Goal: Communication & Community: Answer question/provide support

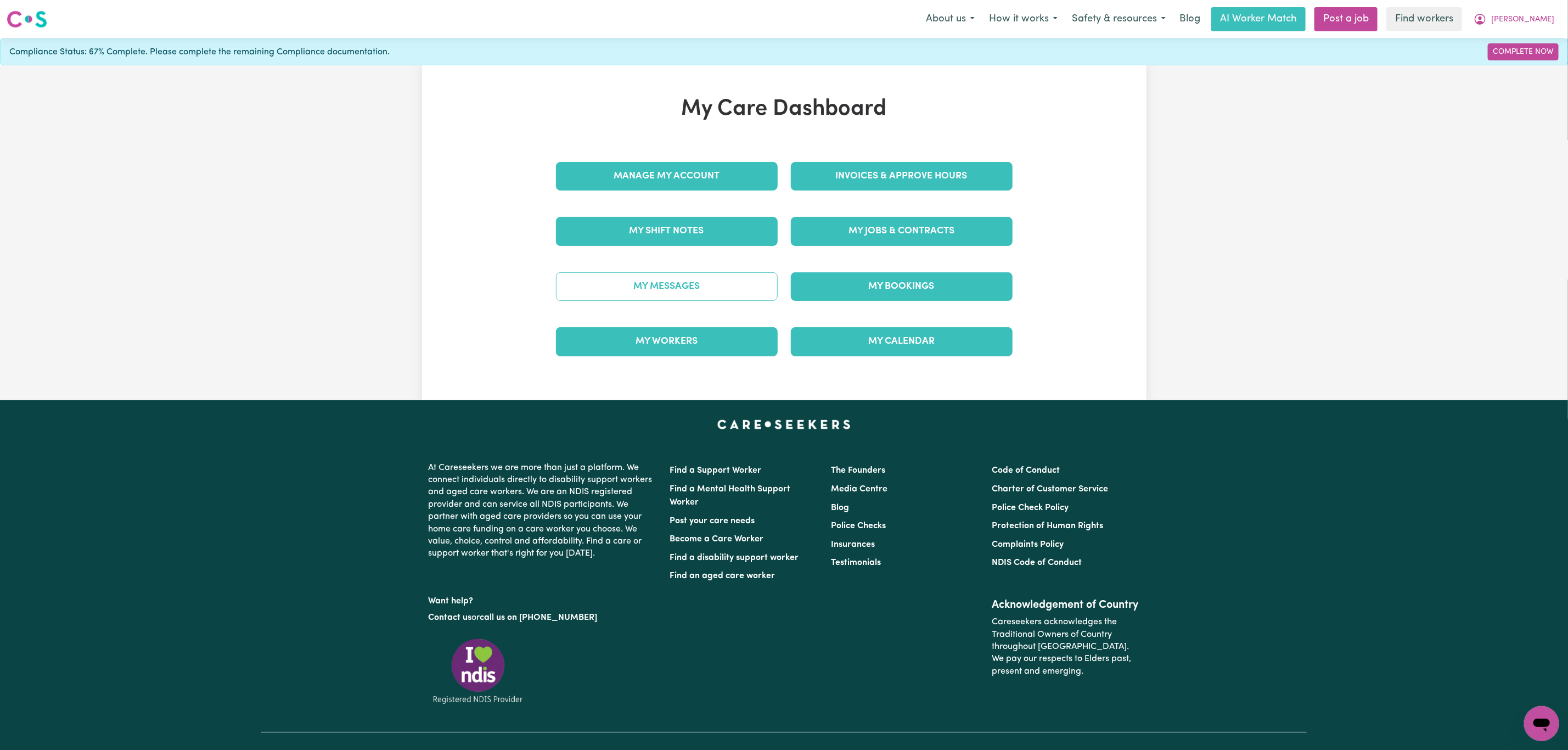
click at [653, 287] on link "My Messages" at bounding box center [667, 287] width 222 height 29
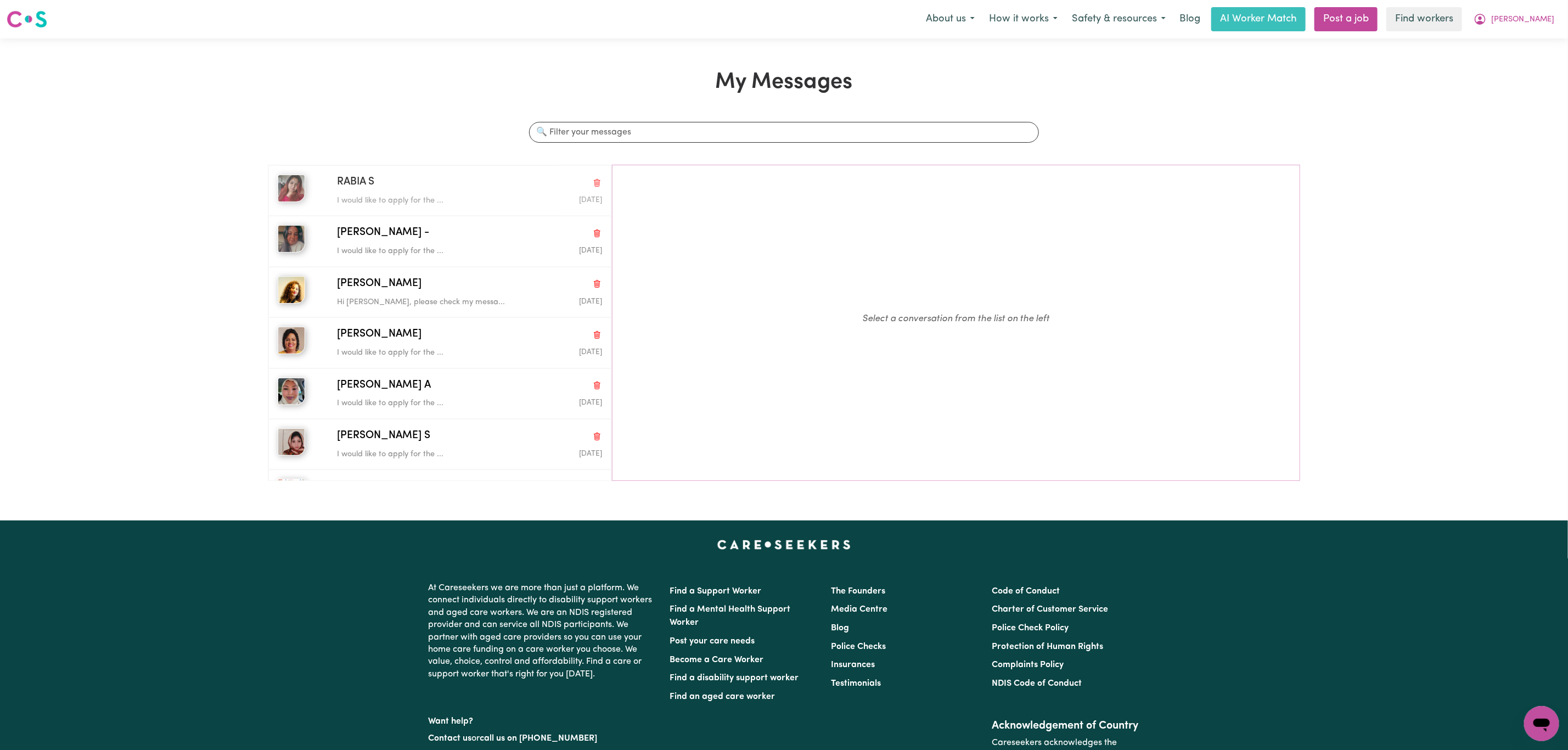
click at [387, 195] on p "I would like to apply for the ..." at bounding box center [426, 200] width 177 height 12
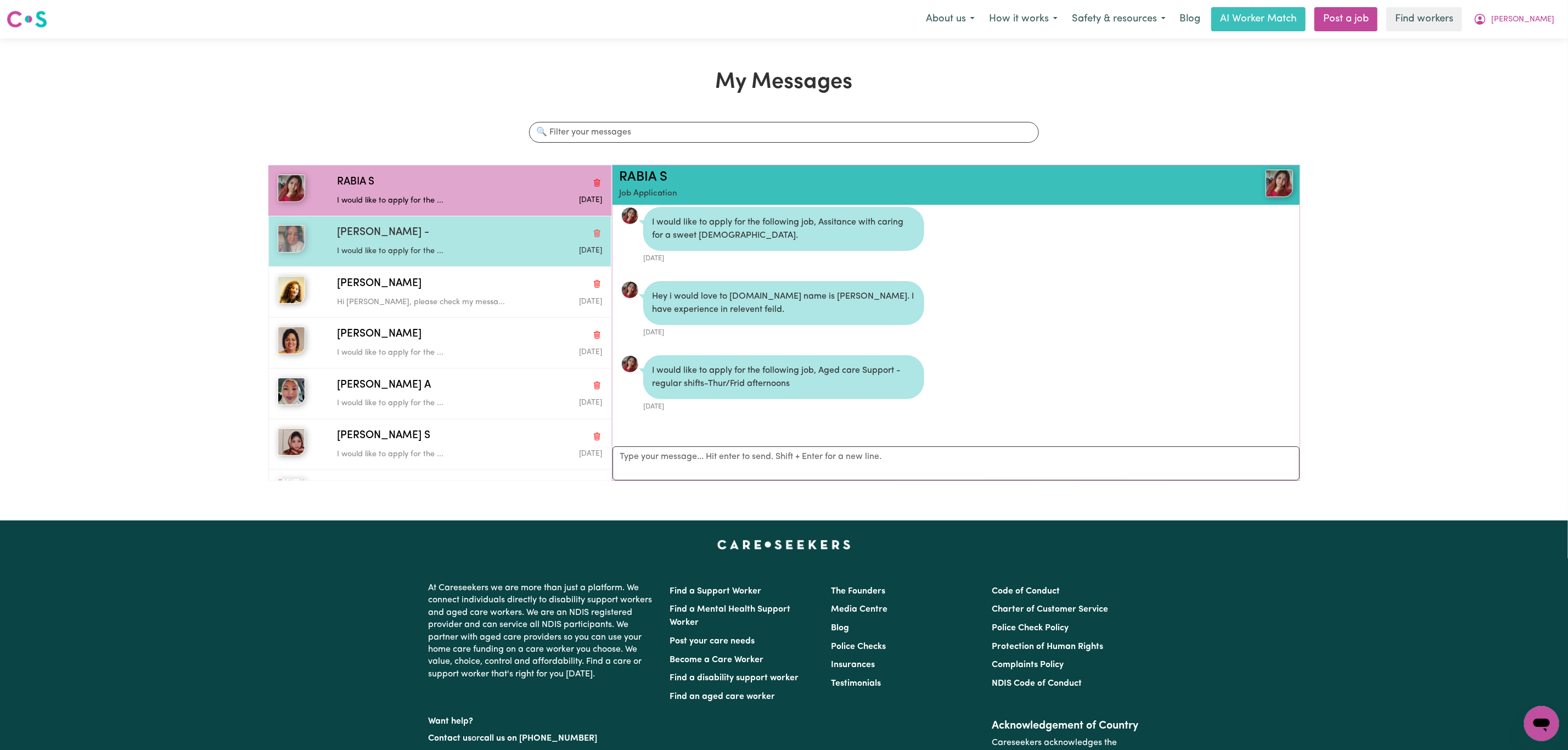
click at [448, 249] on p "I would like to apply for the ..." at bounding box center [426, 251] width 177 height 12
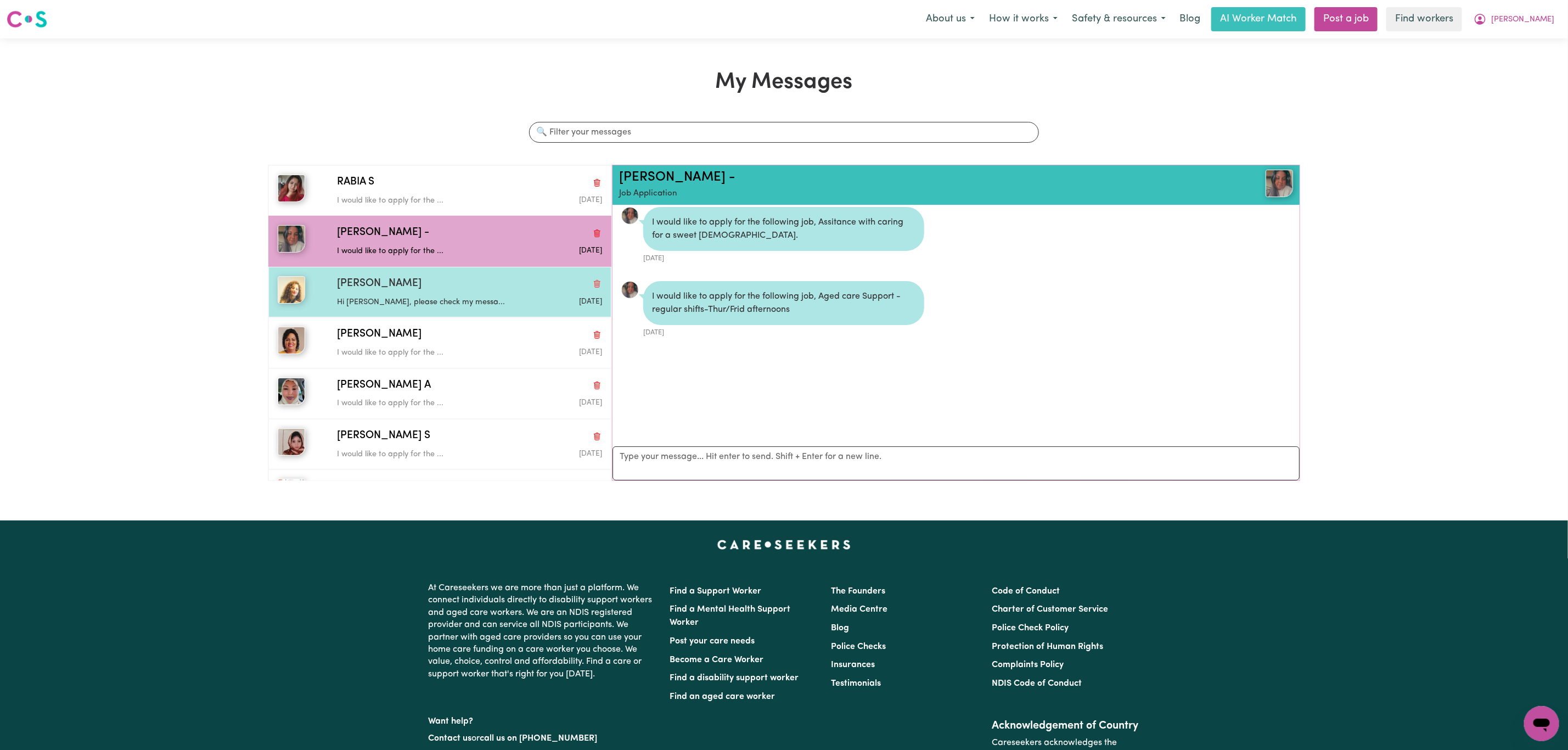
click at [456, 285] on div "Jazz Davies" at bounding box center [470, 284] width 265 height 16
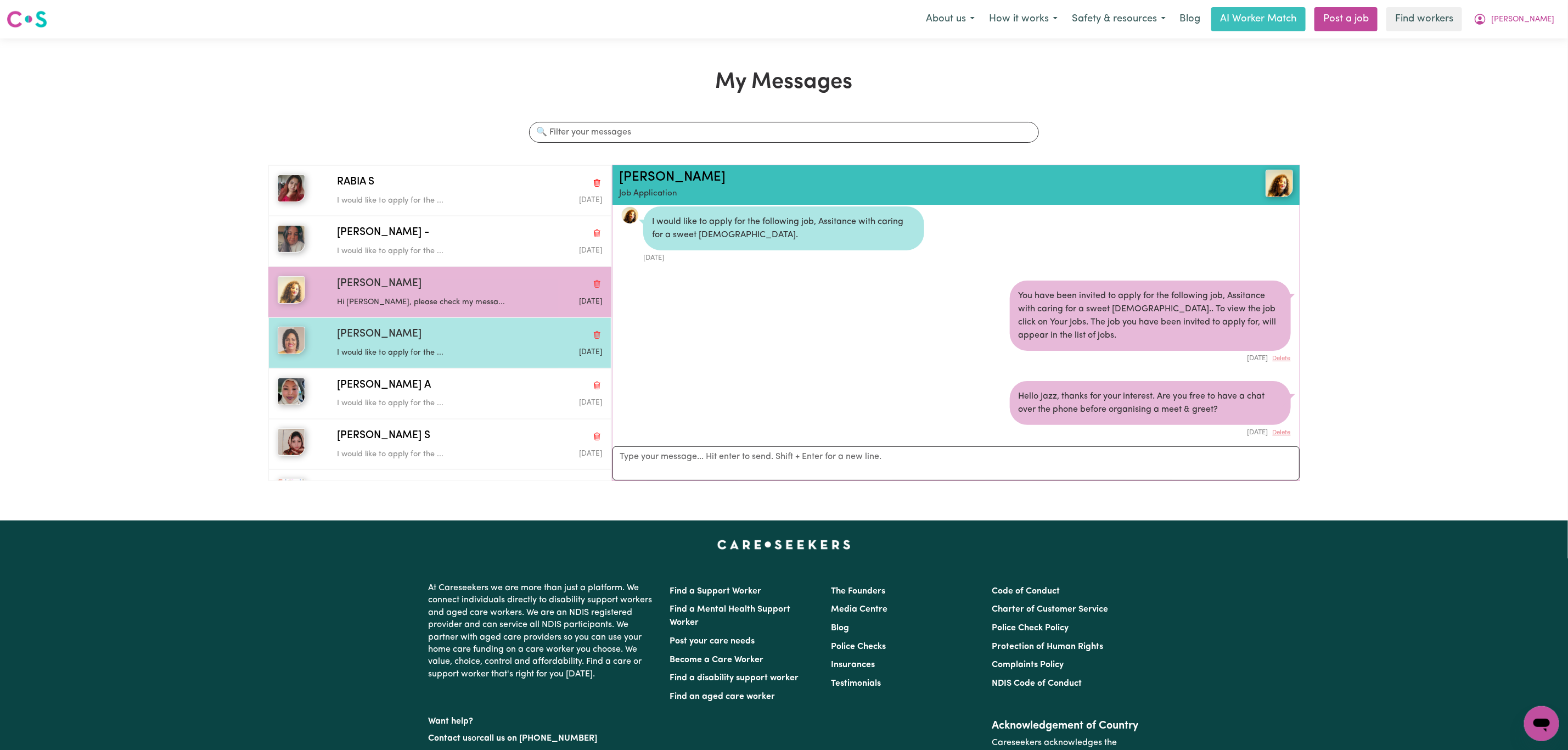
scroll to position [780, 0]
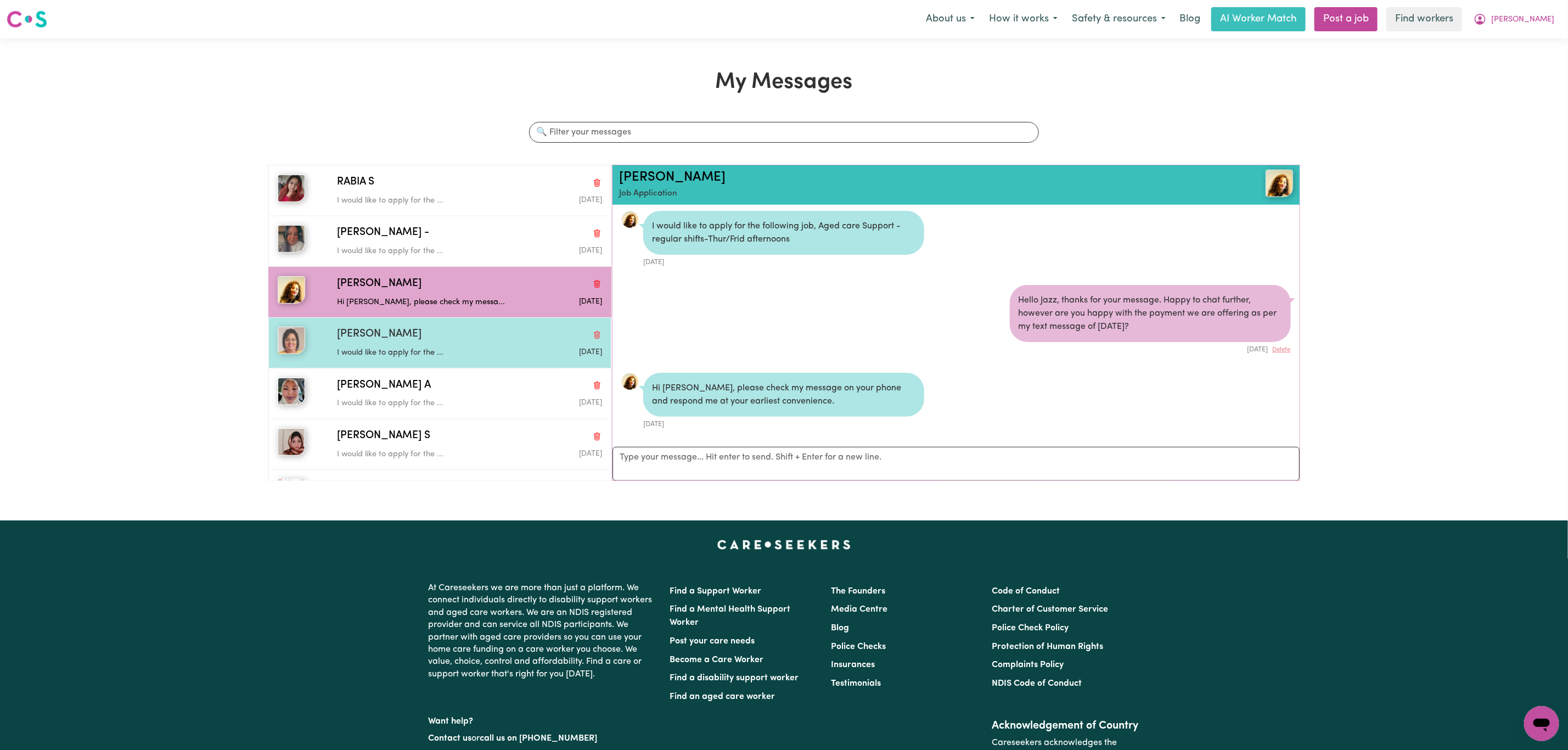
click at [458, 336] on div "Ashika J" at bounding box center [470, 334] width 265 height 16
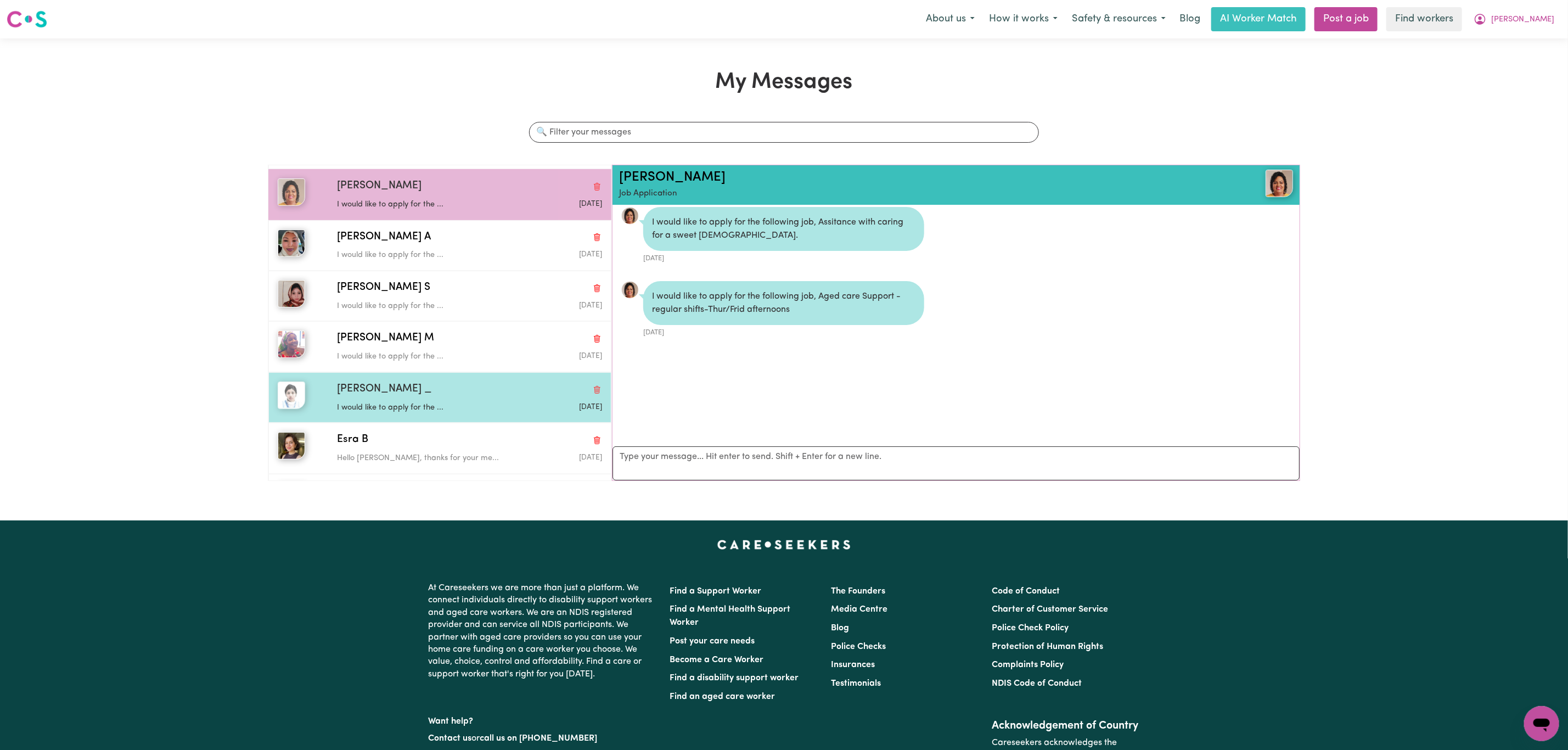
scroll to position [165, 0]
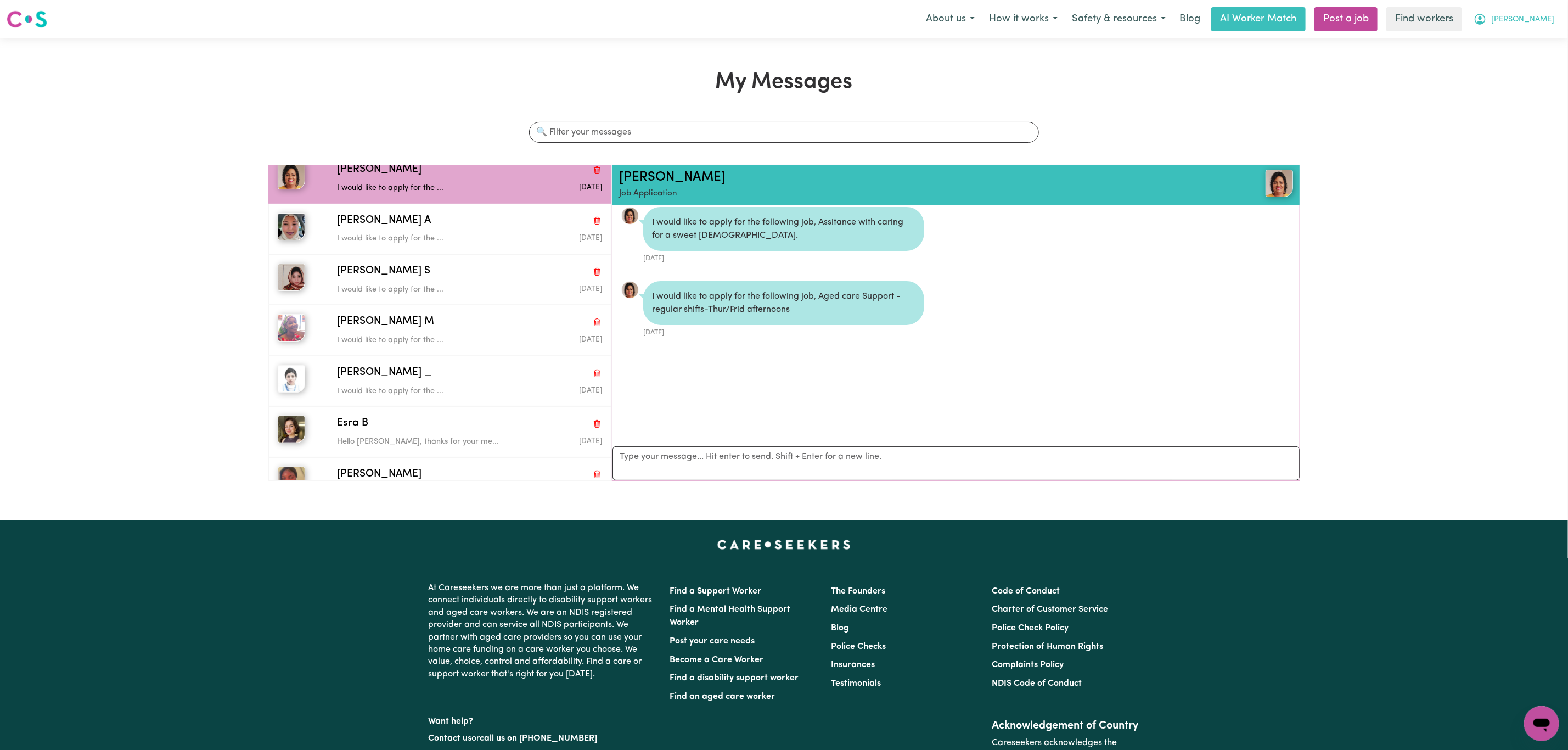
click at [1545, 22] on span "[PERSON_NAME]" at bounding box center [1523, 19] width 63 height 12
click at [1527, 41] on link "My Dashboard" at bounding box center [1518, 42] width 87 height 21
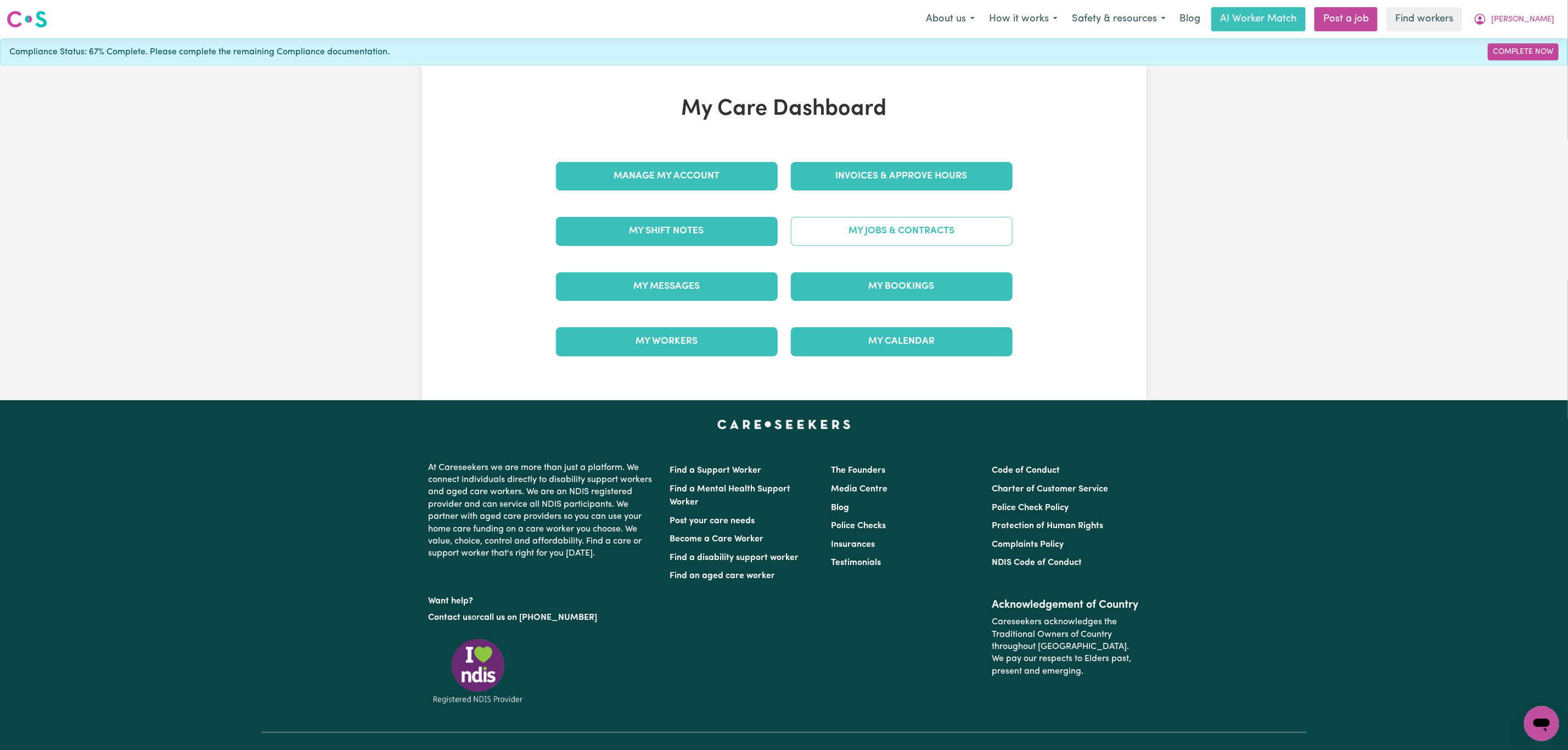
click at [903, 228] on link "My Jobs & Contracts" at bounding box center [902, 231] width 222 height 29
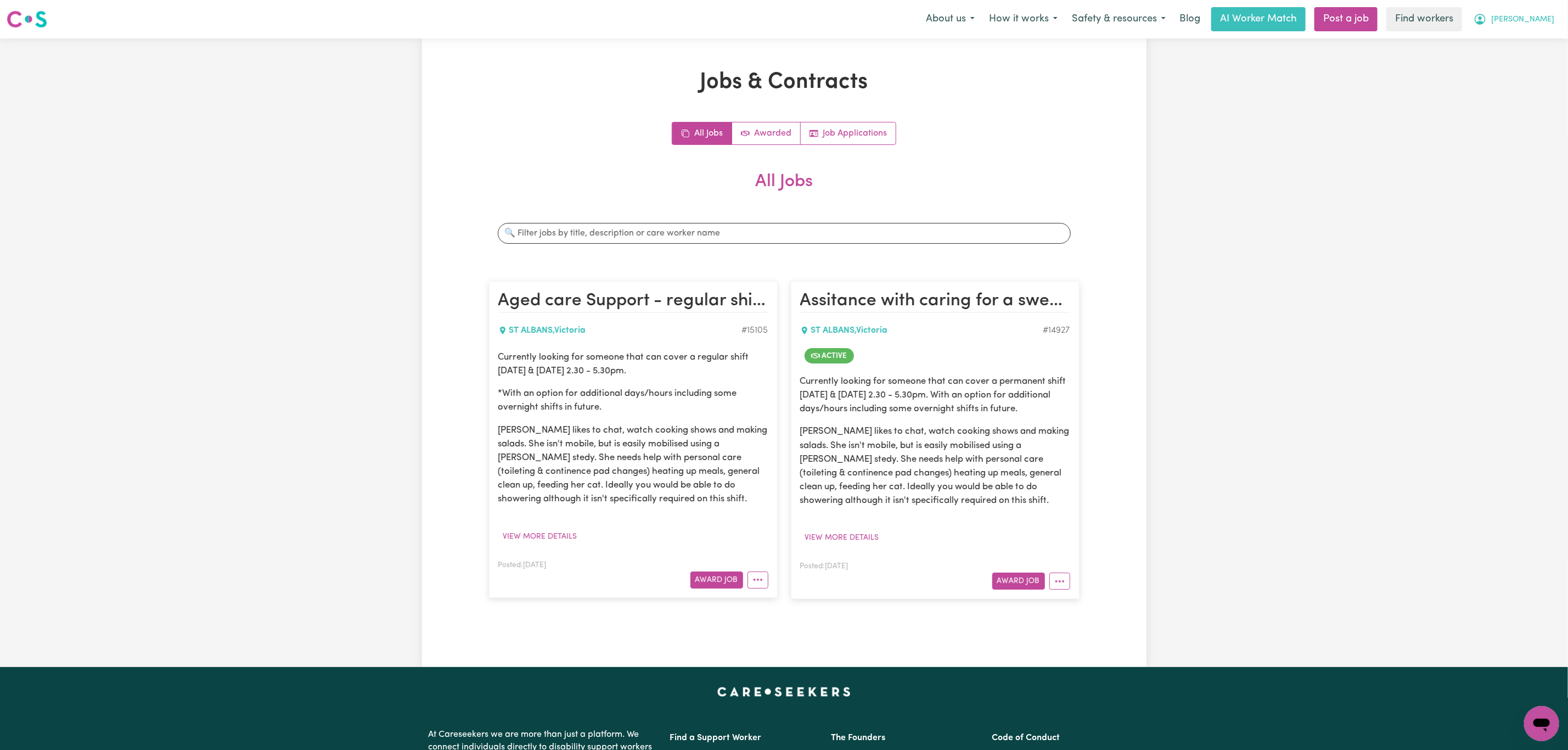
click at [1552, 22] on span "[PERSON_NAME]" at bounding box center [1523, 19] width 63 height 12
click at [1530, 45] on link "My Dashboard" at bounding box center [1518, 42] width 87 height 21
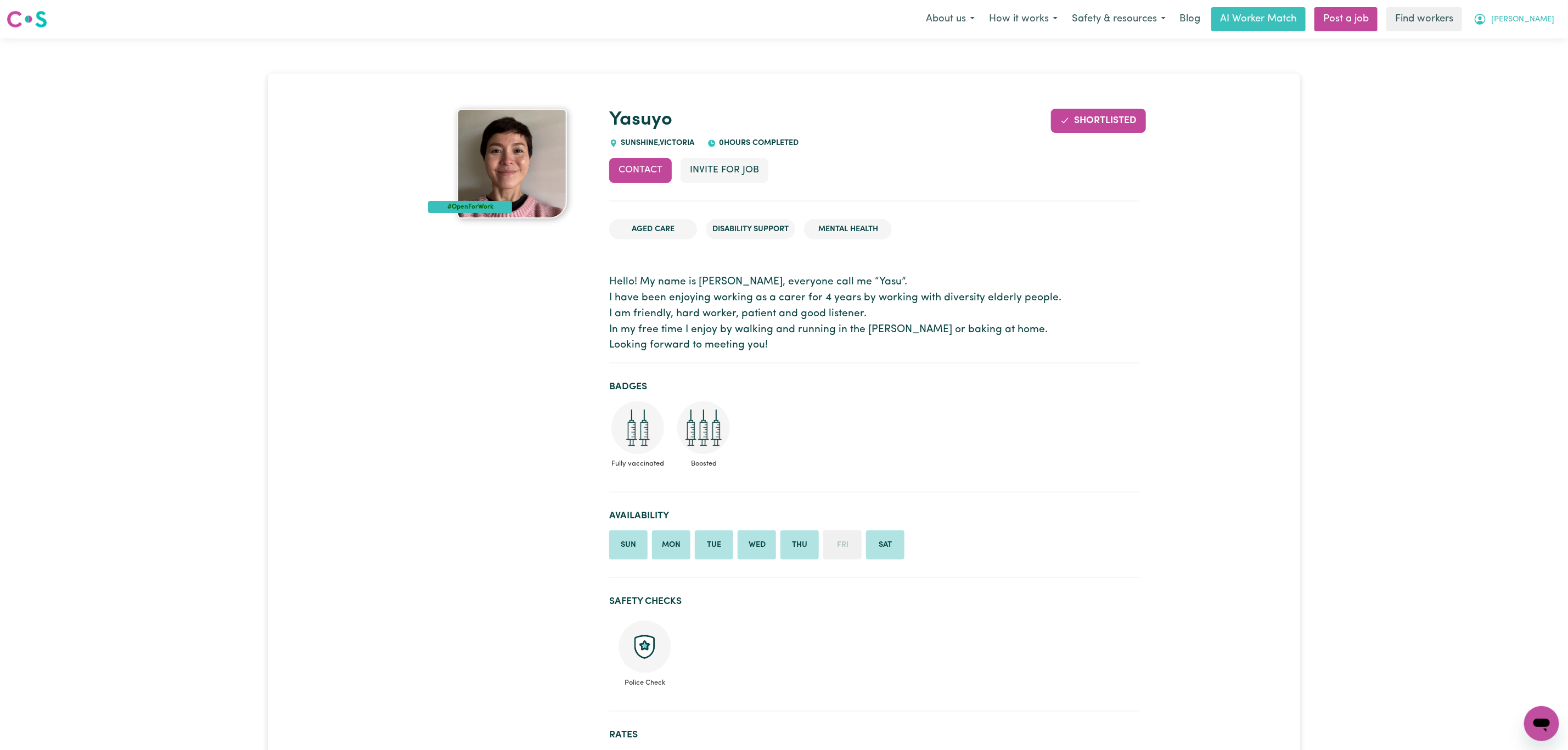
click at [1560, 19] on button "[PERSON_NAME]" at bounding box center [1514, 20] width 95 height 23
click at [1527, 66] on link "Logout" at bounding box center [1518, 62] width 87 height 21
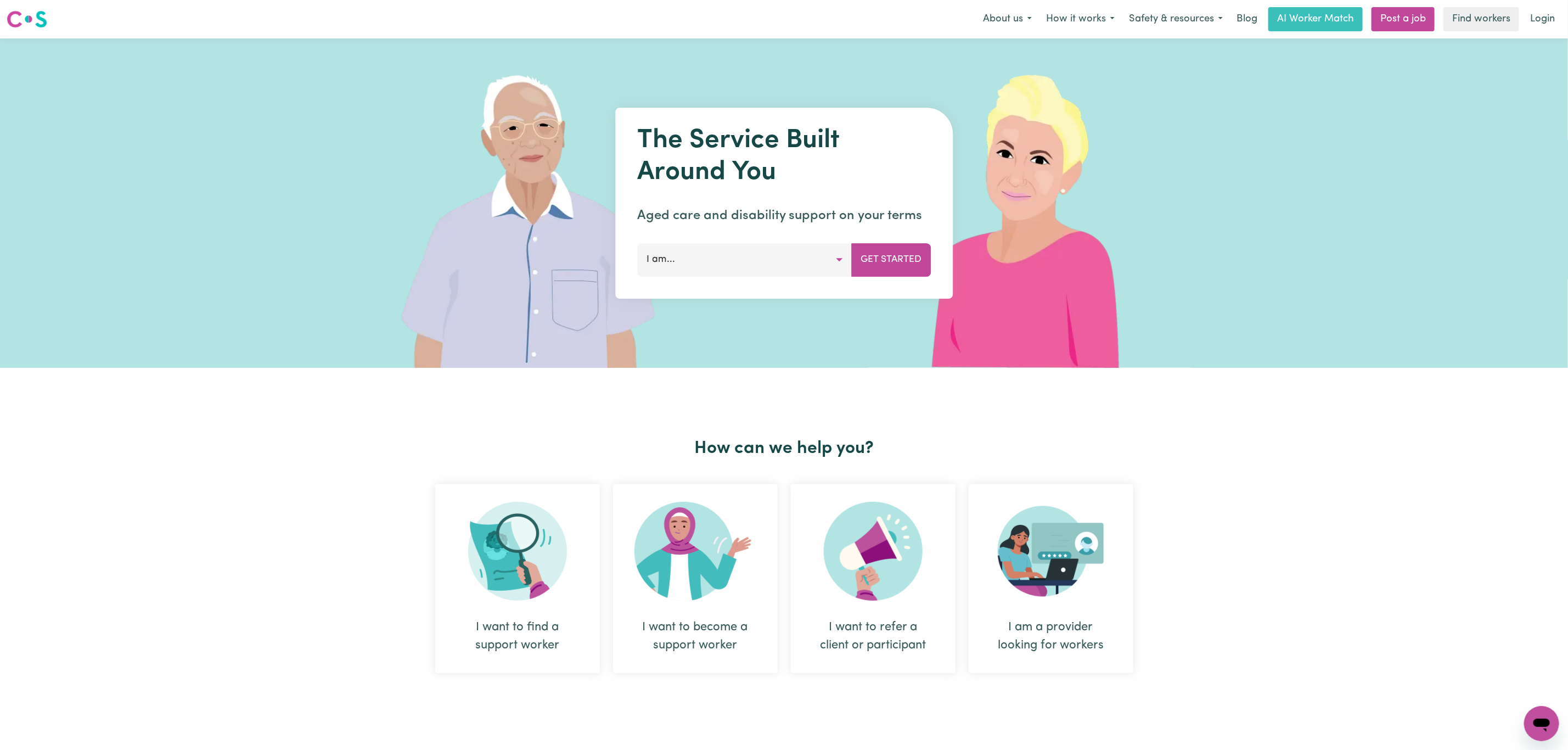
click at [1536, 19] on link "Login" at bounding box center [1543, 19] width 38 height 24
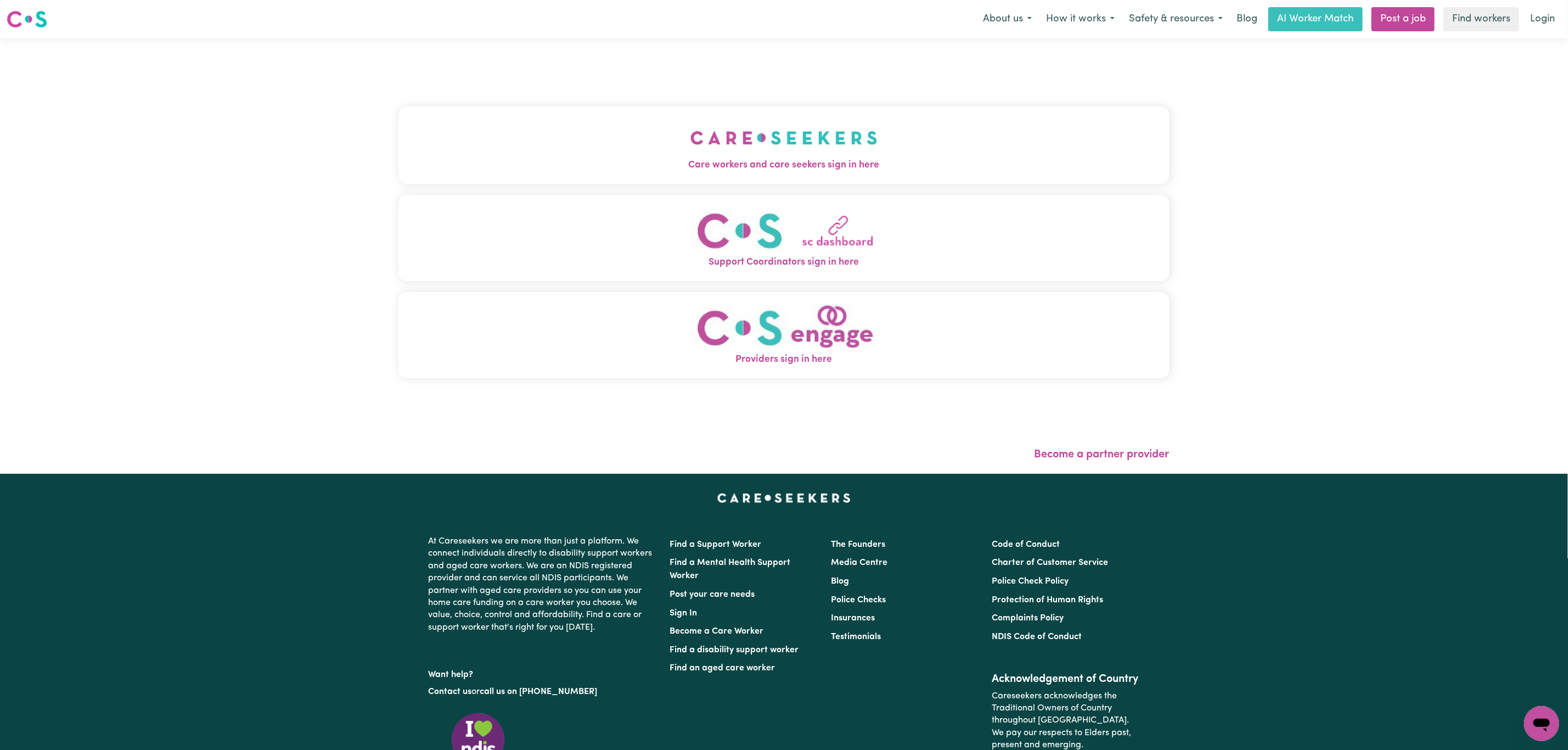
click at [591, 110] on button "Care workers and care seekers sign in here" at bounding box center [784, 144] width 771 height 77
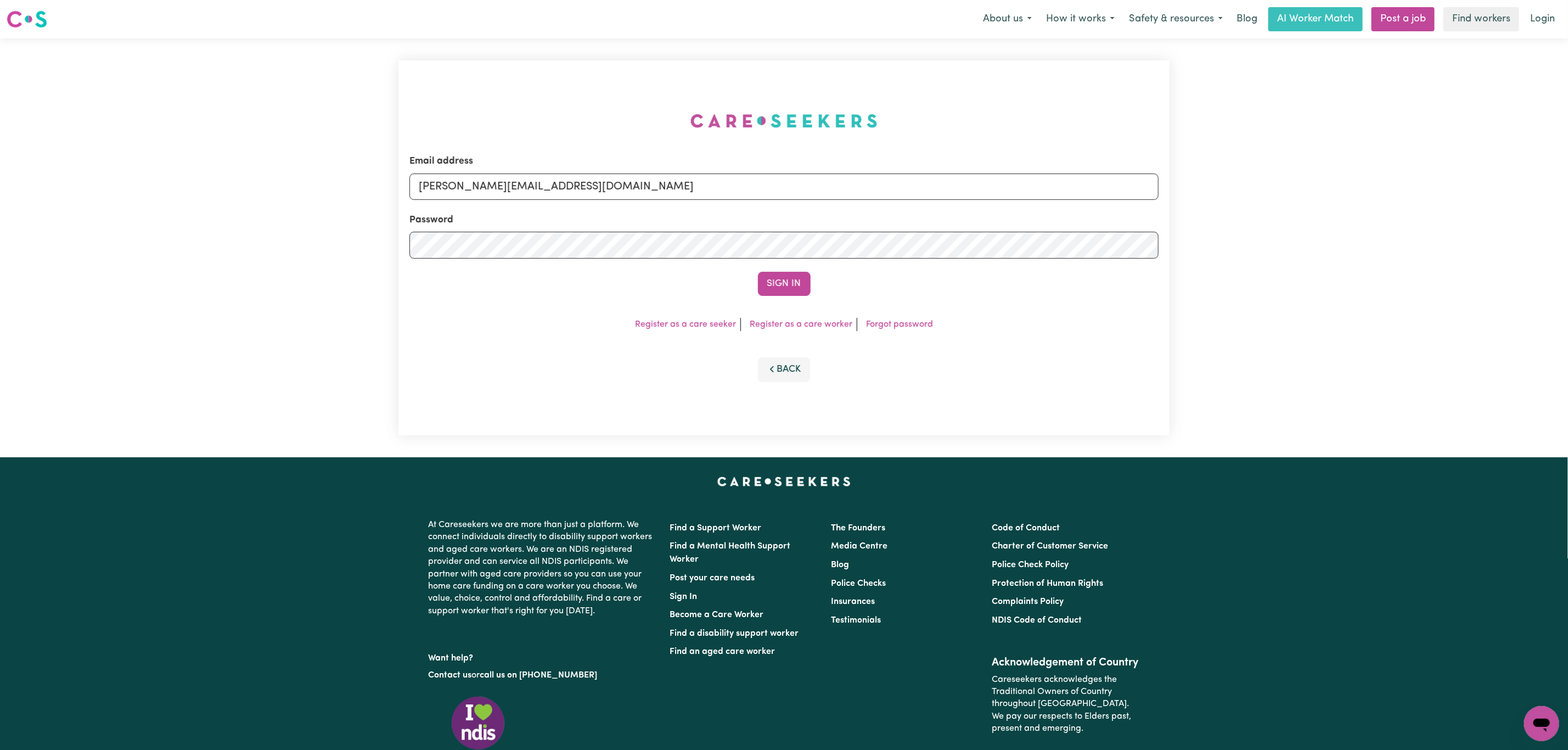
click at [571, 169] on div "Email address [PERSON_NAME][EMAIL_ADDRESS][DOMAIN_NAME]" at bounding box center [784, 177] width 749 height 45
drag, startPoint x: 450, startPoint y: 190, endPoint x: 486, endPoint y: 211, distance: 41.7
click at [450, 190] on input "[PERSON_NAME][EMAIL_ADDRESS][DOMAIN_NAME]" at bounding box center [784, 186] width 749 height 26
drag, startPoint x: 476, startPoint y: 188, endPoint x: 806, endPoint y: 206, distance: 330.5
click at [806, 203] on form "Email address [EMAIL_ADDRESS][PERSON_NAME][DOMAIN_NAME] Password Sign In" at bounding box center [784, 224] width 749 height 142
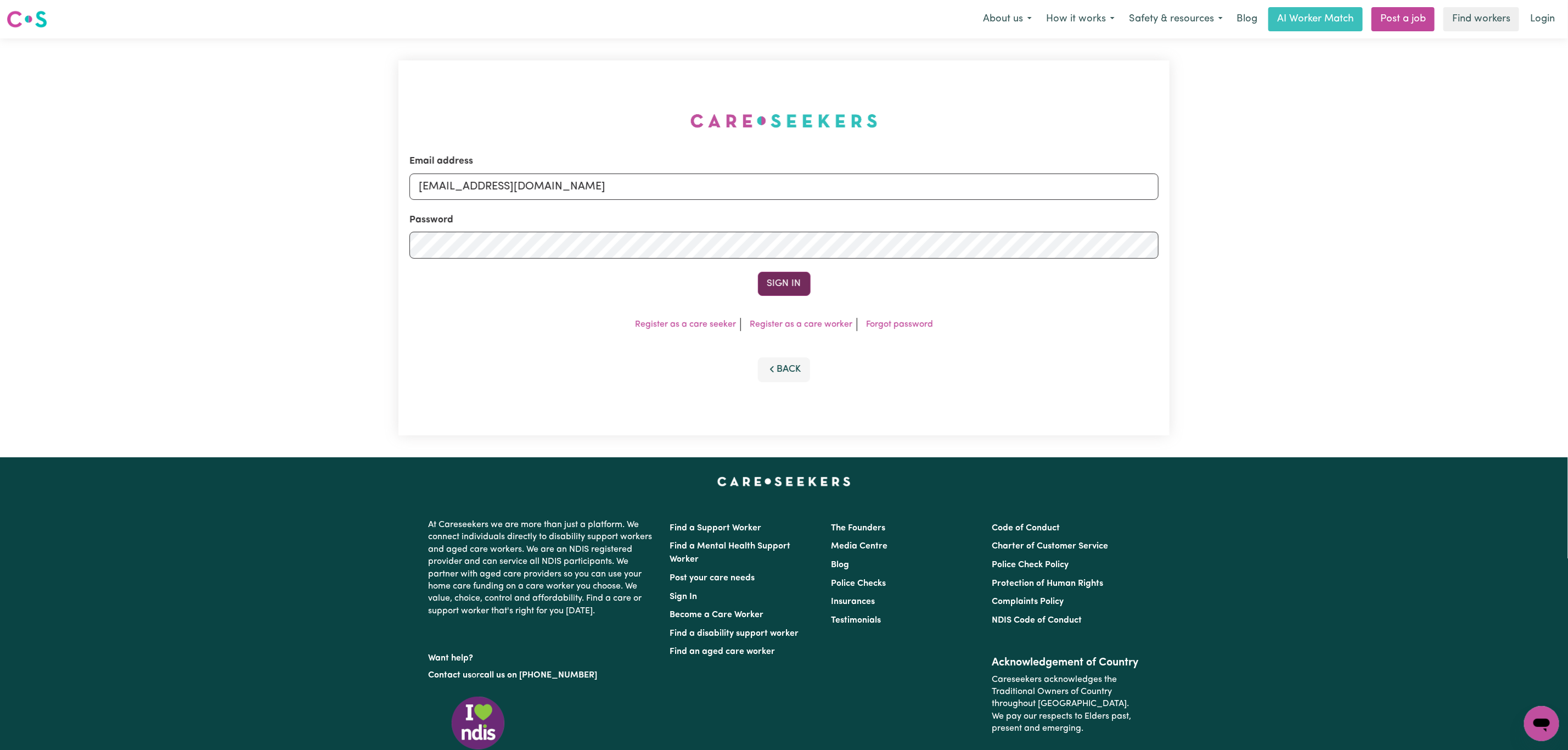
type input "[EMAIL_ADDRESS][DOMAIN_NAME]"
click at [783, 288] on button "Sign In" at bounding box center [784, 283] width 52 height 24
